Goal: Task Accomplishment & Management: Use online tool/utility

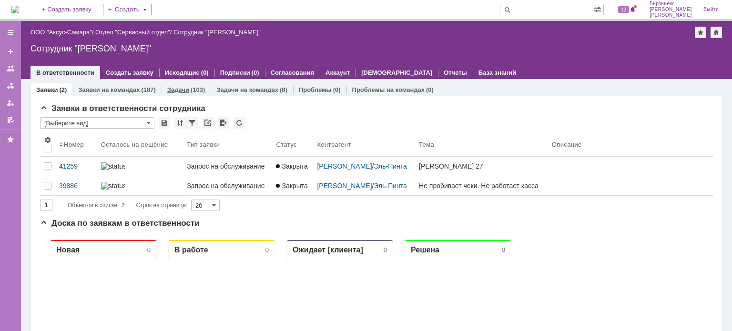
click at [204, 89] on div "Задачи (103)" at bounding box center [186, 90] width 49 height 14
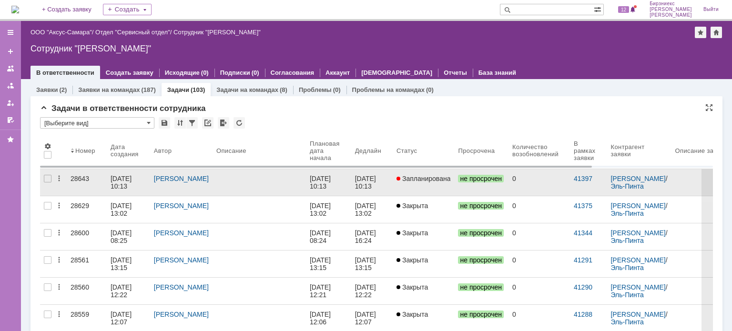
click at [297, 180] on div at bounding box center [259, 179] width 86 height 8
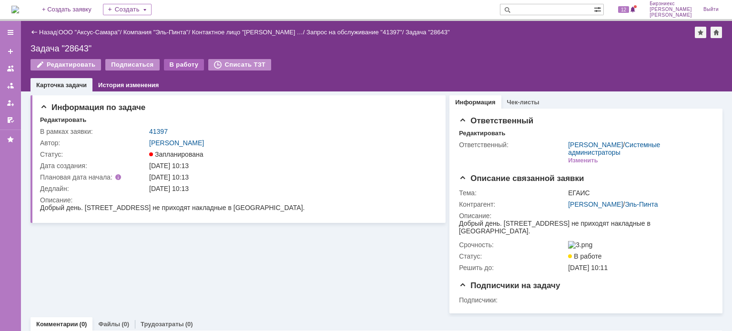
click at [182, 65] on div "В работу" at bounding box center [184, 64] width 41 height 11
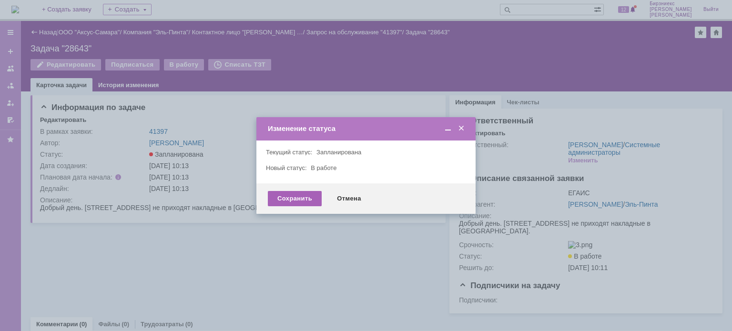
click at [289, 197] on div "Сохранить" at bounding box center [295, 198] width 54 height 15
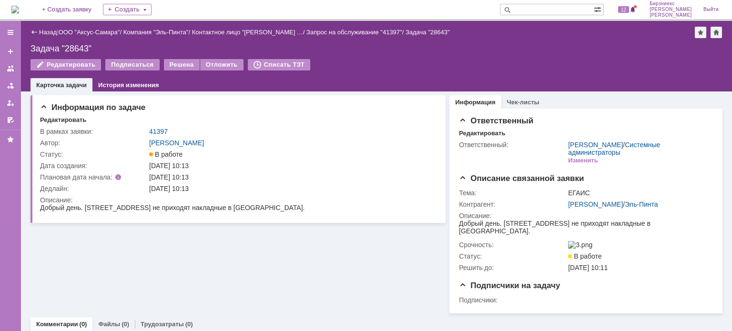
click at [387, 257] on div "Информация по задаче Редактировать В рамках заявки: 41397 Автор: [PERSON_NAME]:…" at bounding box center [238, 203] width 415 height 222
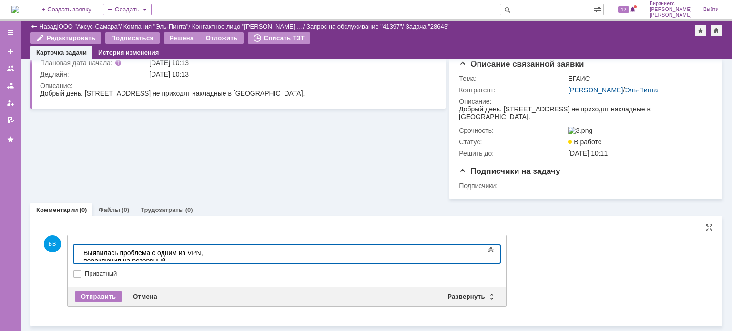
scroll to position [83, 0]
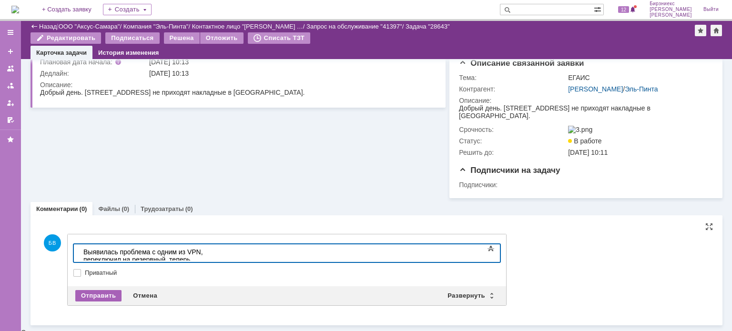
click at [102, 295] on div "Отправить" at bounding box center [98, 295] width 46 height 11
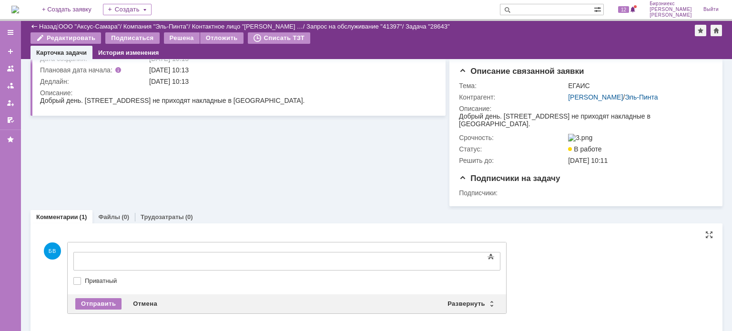
scroll to position [0, 0]
click at [147, 301] on div "Отмена" at bounding box center [145, 303] width 36 height 11
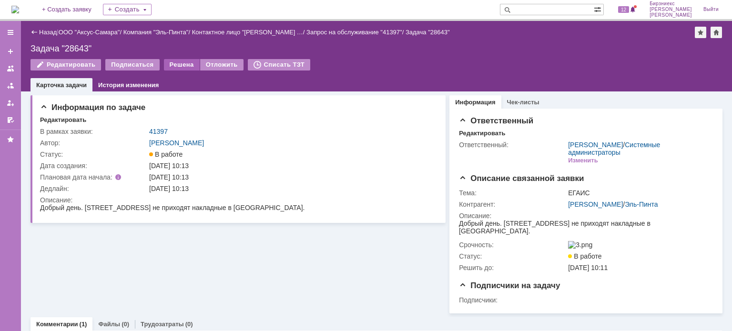
click at [183, 62] on div "Решена" at bounding box center [182, 64] width 36 height 11
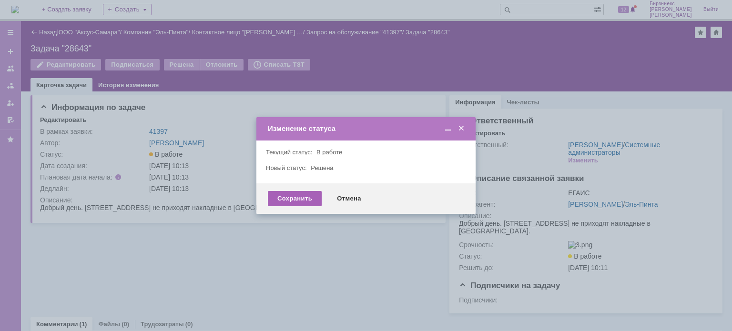
click at [298, 193] on div "Сохранить" at bounding box center [295, 198] width 54 height 15
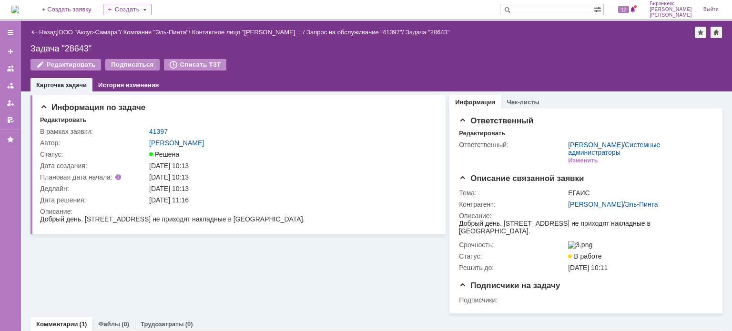
click at [50, 32] on link "Назад" at bounding box center [48, 32] width 18 height 7
